Goal: Task Accomplishment & Management: Manage account settings

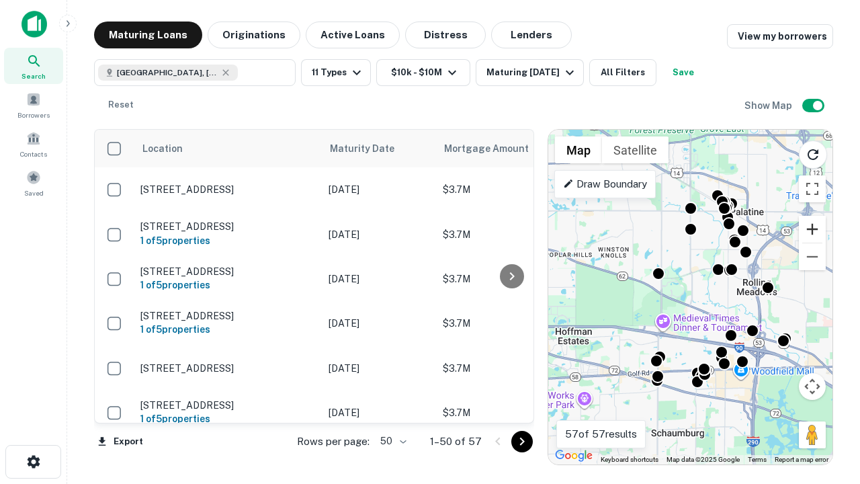
click at [812, 229] on button "Zoom in" at bounding box center [812, 229] width 27 height 27
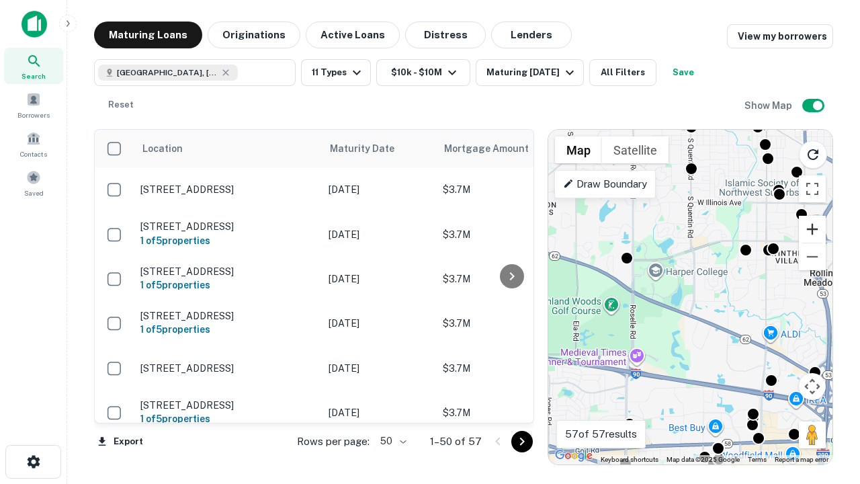
click at [812, 229] on button "Zoom in" at bounding box center [812, 229] width 27 height 27
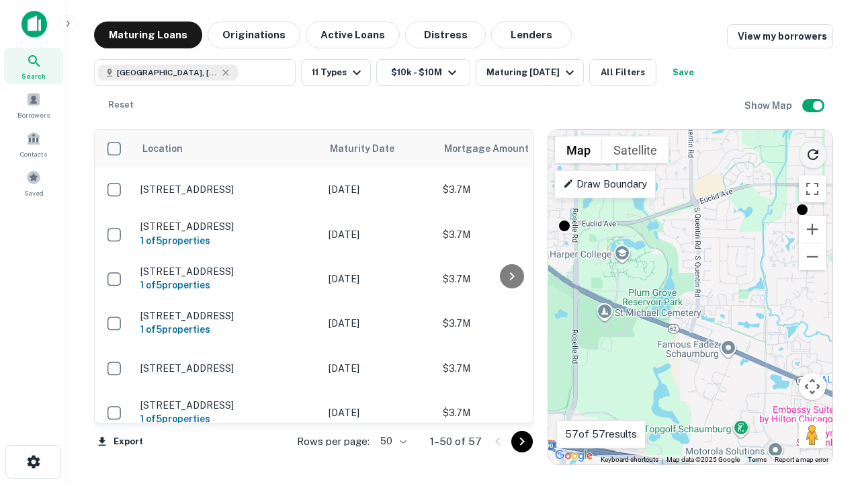
click at [813, 152] on icon "Reload search area" at bounding box center [813, 154] width 16 height 16
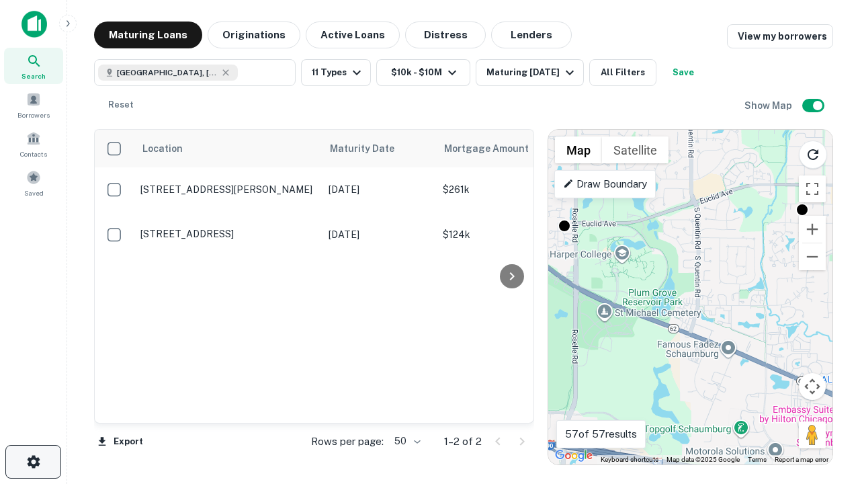
click at [33, 461] on icon "button" at bounding box center [34, 461] width 16 height 16
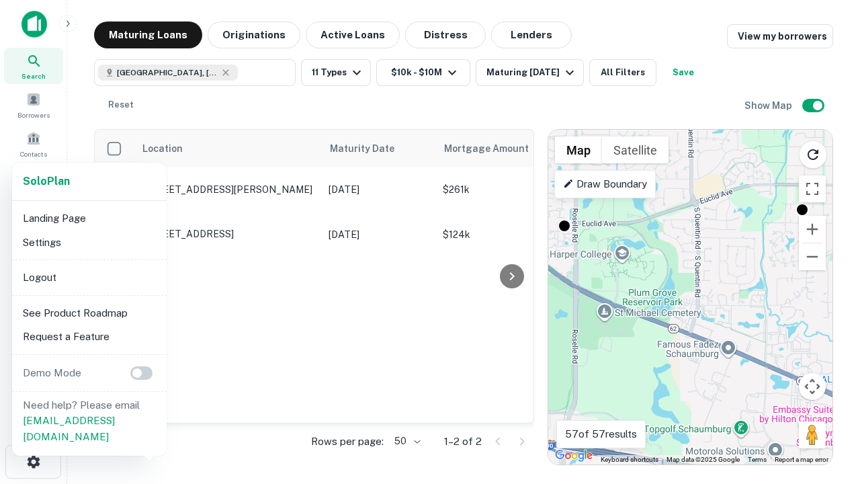
click at [89, 277] on li "Logout" at bounding box center [89, 277] width 144 height 24
